Goal: Task Accomplishment & Management: Use online tool/utility

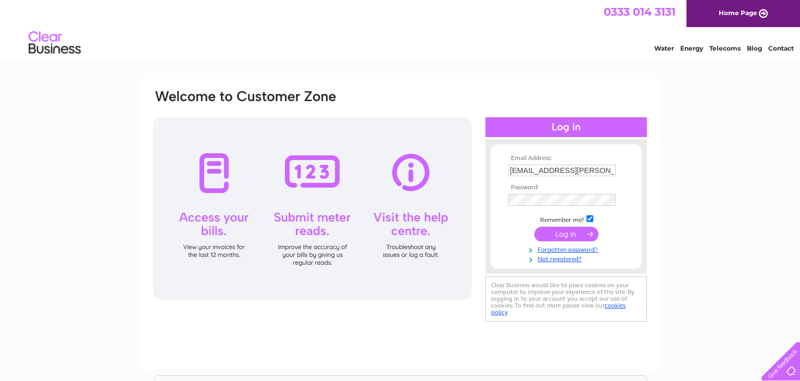
click at [561, 237] on input "submit" at bounding box center [567, 234] width 64 height 15
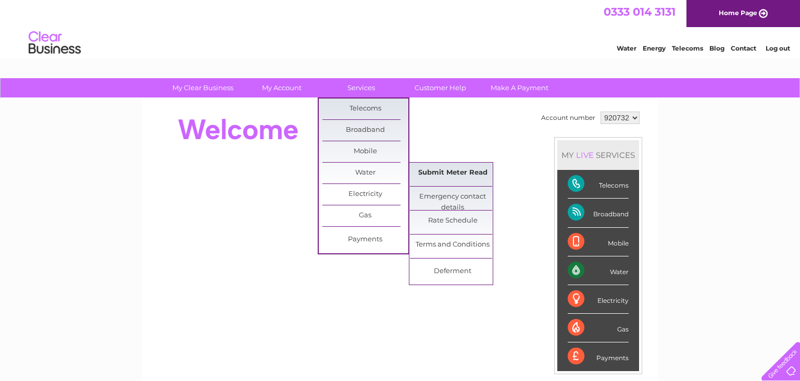
click at [449, 179] on link "Submit Meter Read" at bounding box center [453, 173] width 86 height 21
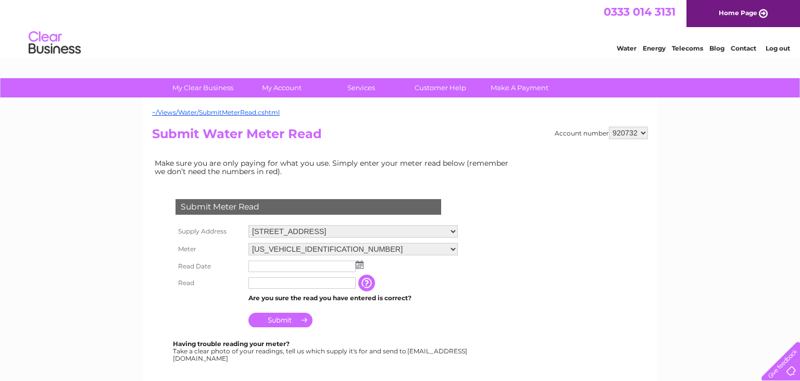
click at [360, 265] on img at bounding box center [360, 265] width 8 height 8
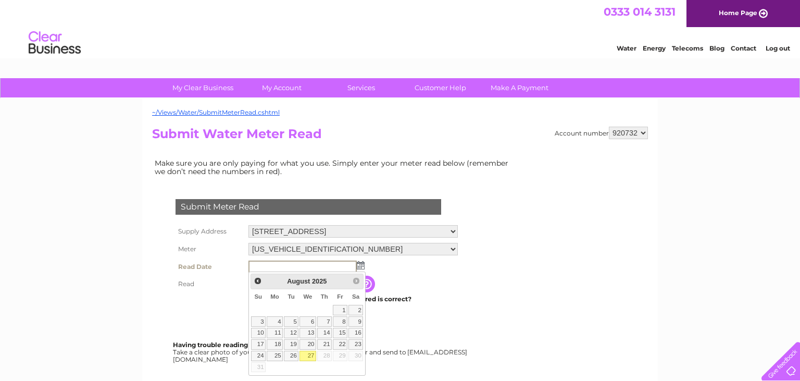
click at [315, 355] on link "27" at bounding box center [308, 356] width 17 height 10
type input "2025/08/27"
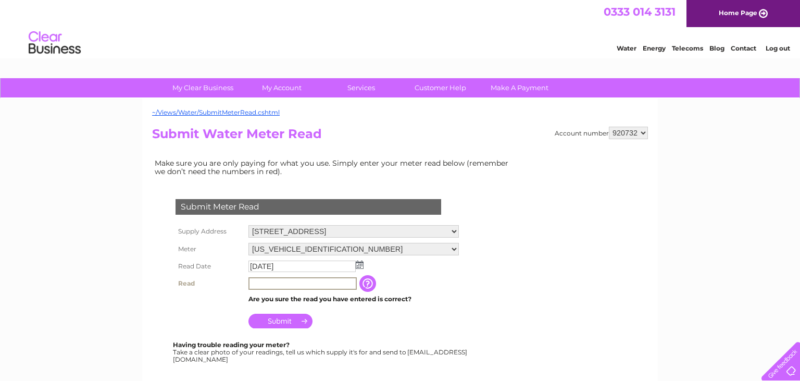
click at [298, 282] on input "text" at bounding box center [303, 283] width 108 height 13
type input "00658"
click at [297, 320] on input "Submit" at bounding box center [281, 321] width 64 height 15
